Goal: Task Accomplishment & Management: Complete application form

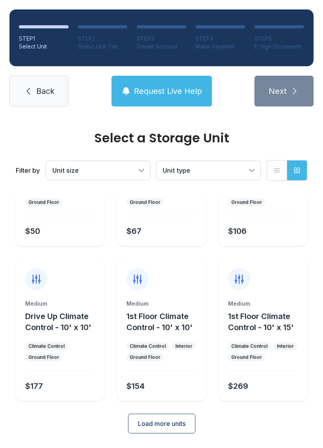
scroll to position [94, 0]
click at [176, 417] on button "Load more units" at bounding box center [161, 424] width 67 height 20
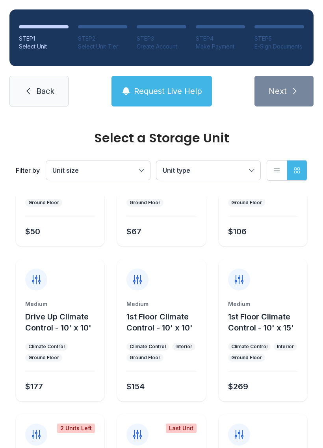
click at [154, 89] on span "Request Live Help" at bounding box center [168, 90] width 68 height 11
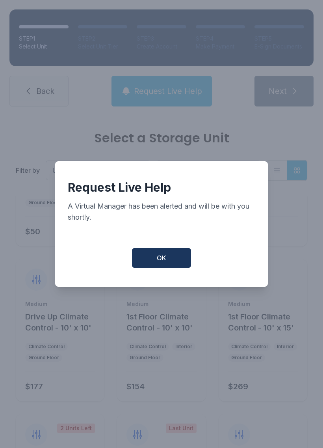
click at [169, 262] on button "OK" at bounding box center [161, 258] width 59 height 20
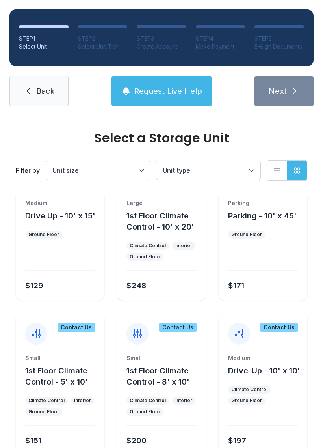
scroll to position [349, 0]
click at [34, 82] on link "Back" at bounding box center [38, 91] width 59 height 31
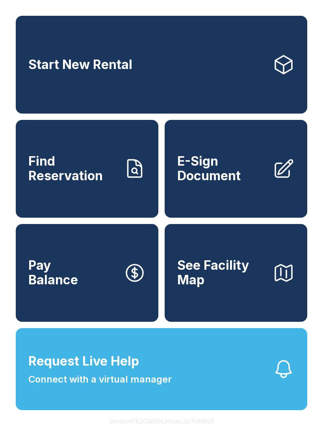
click at [240, 175] on span "E-Sign Document" at bounding box center [221, 168] width 89 height 29
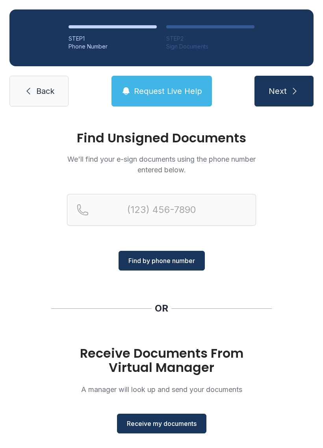
click at [199, 422] on button "Receive my documents" at bounding box center [161, 423] width 89 height 20
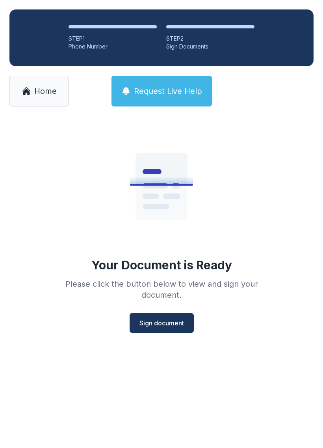
click at [163, 315] on button "Sign document" at bounding box center [162, 323] width 64 height 20
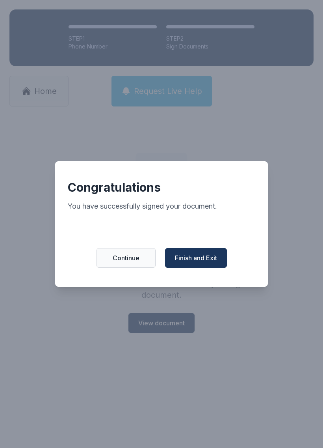
click at [201, 260] on span "Finish and Exit" at bounding box center [196, 257] width 42 height 9
